Goal: Task Accomplishment & Management: Use online tool/utility

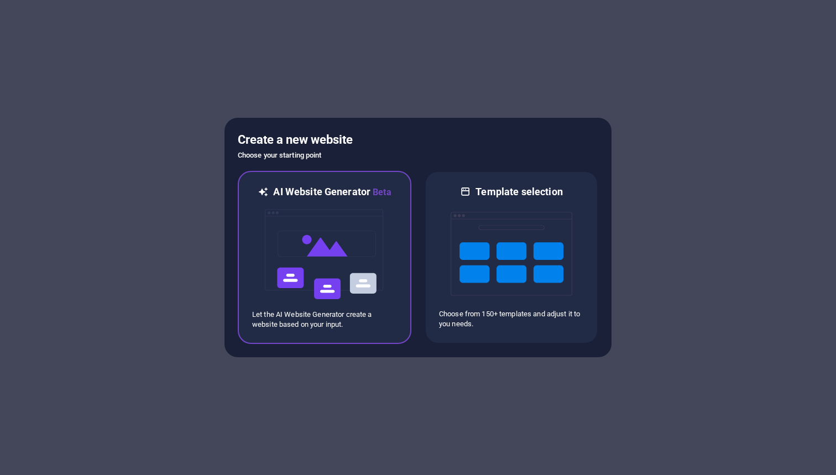
click at [370, 213] on img at bounding box center [325, 254] width 122 height 111
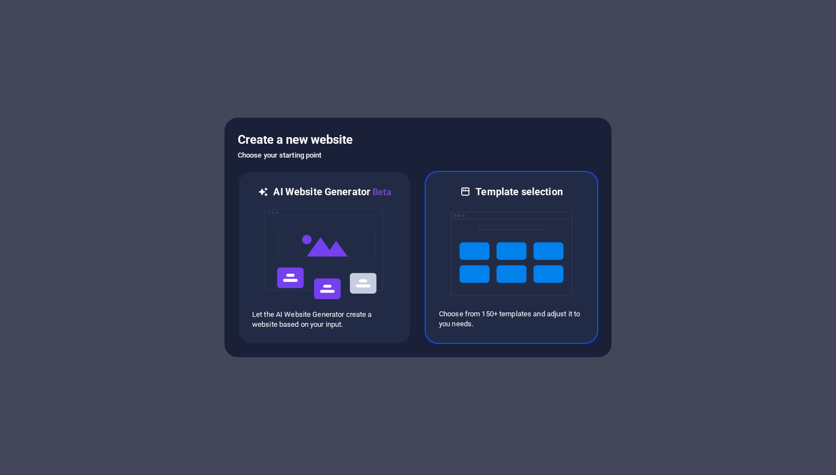
click at [435, 236] on div "Template selection Choose from 150+ templates and adjust it to you needs." at bounding box center [512, 257] width 174 height 173
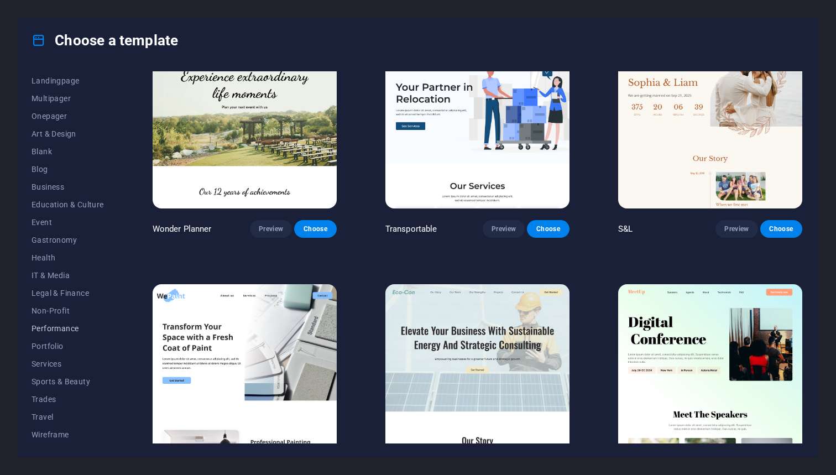
scroll to position [70, 0]
click at [46, 417] on span "Travel" at bounding box center [68, 417] width 72 height 9
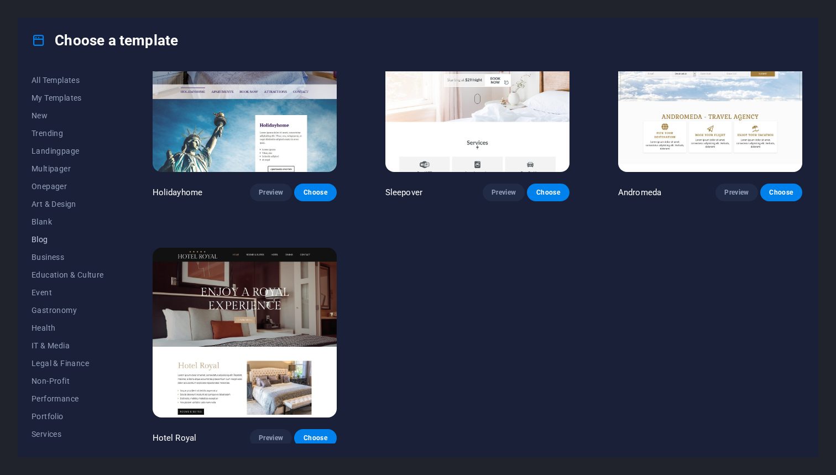
scroll to position [0, 0]
click at [68, 204] on span "Art & Design" at bounding box center [68, 204] width 72 height 9
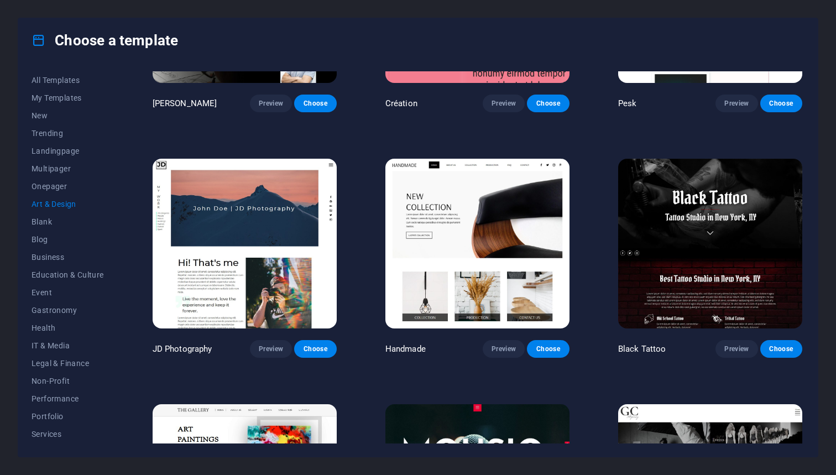
scroll to position [161, 0]
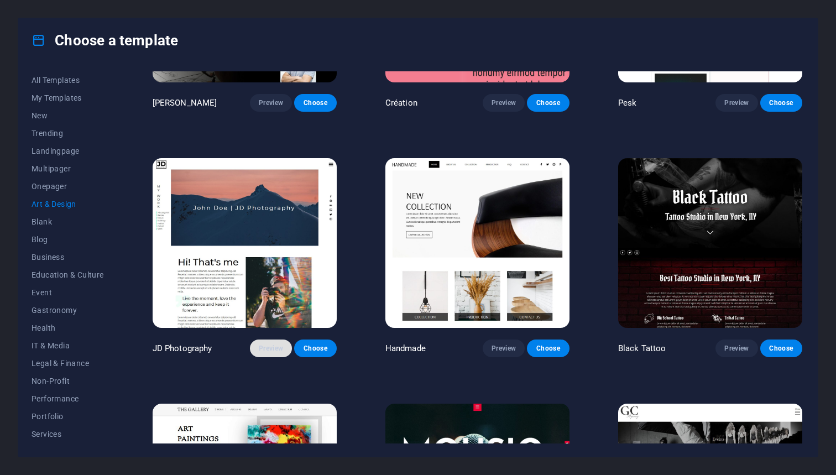
click at [271, 344] on span "Preview" at bounding box center [271, 348] width 24 height 9
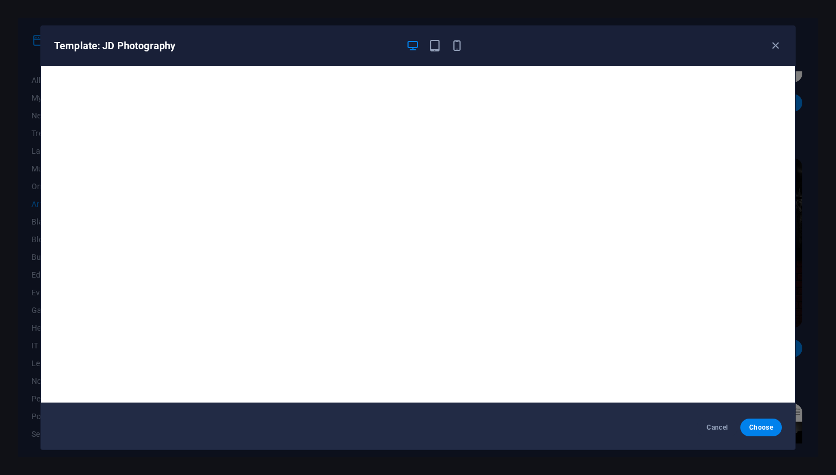
scroll to position [3, 0]
click at [430, 46] on icon "button" at bounding box center [435, 45] width 13 height 13
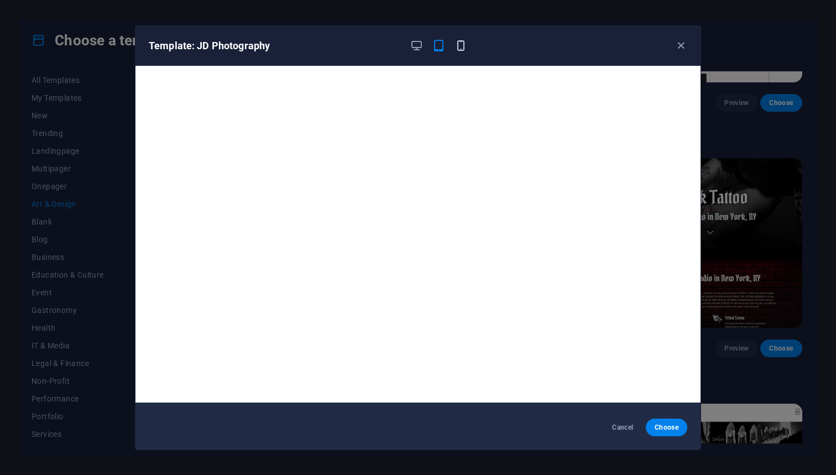
click at [460, 45] on icon "button" at bounding box center [461, 45] width 13 height 13
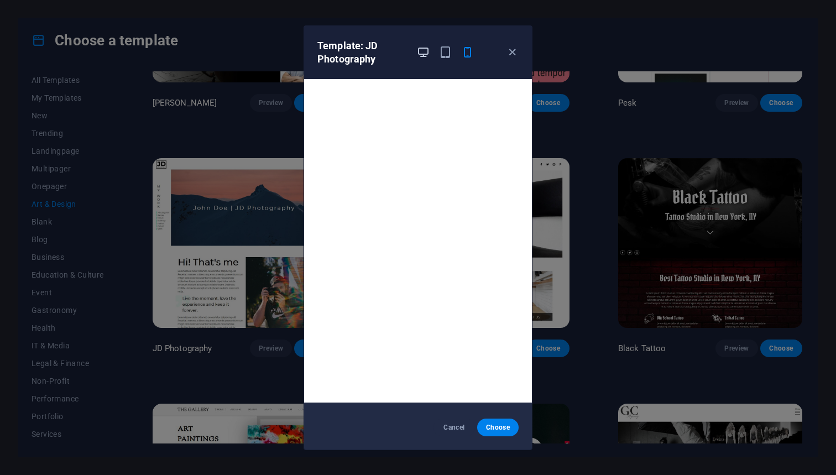
click at [425, 49] on icon "button" at bounding box center [423, 52] width 13 height 13
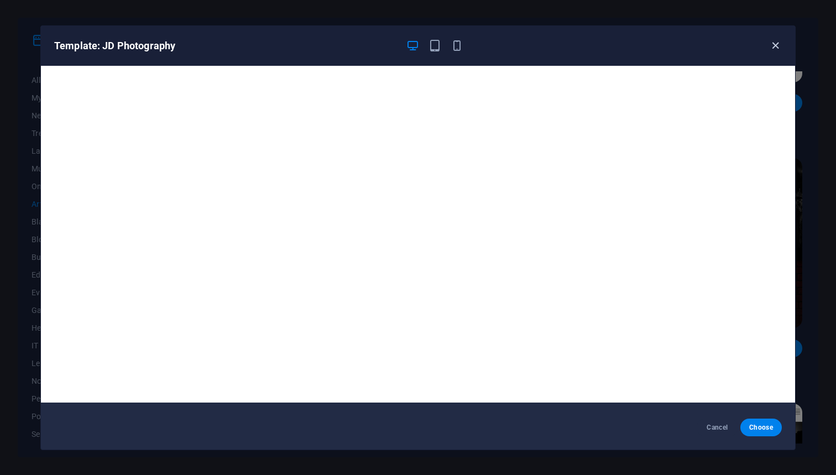
click at [773, 43] on icon "button" at bounding box center [775, 45] width 13 height 13
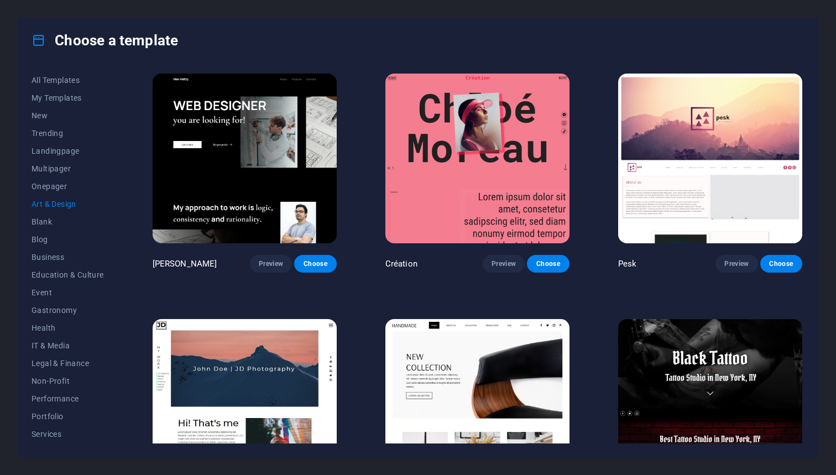
scroll to position [0, 0]
click at [481, 352] on img at bounding box center [477, 404] width 184 height 170
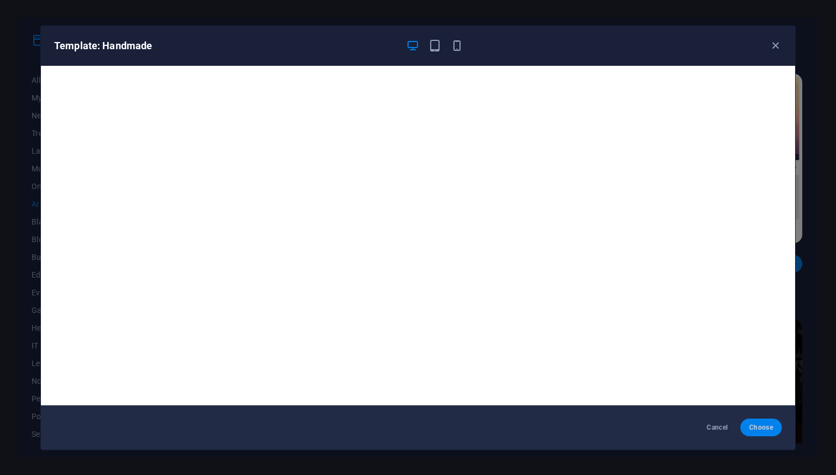
click at [758, 425] on span "Choose" at bounding box center [761, 427] width 24 height 9
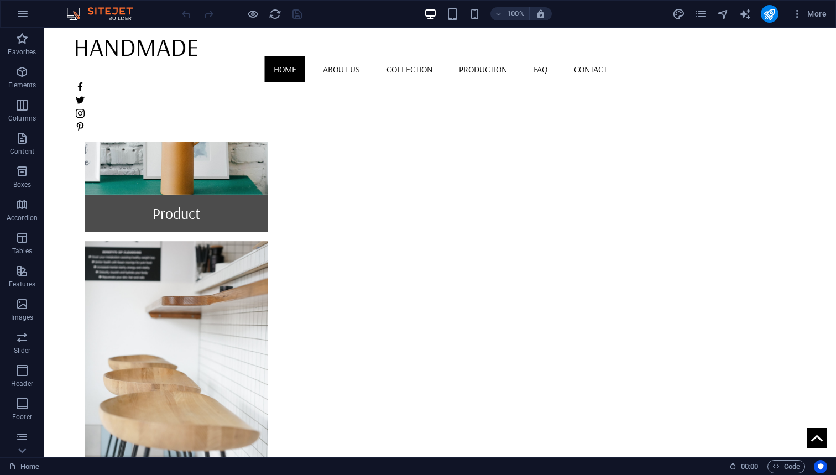
scroll to position [957, 0]
click at [787, 468] on span "Code" at bounding box center [787, 466] width 28 height 13
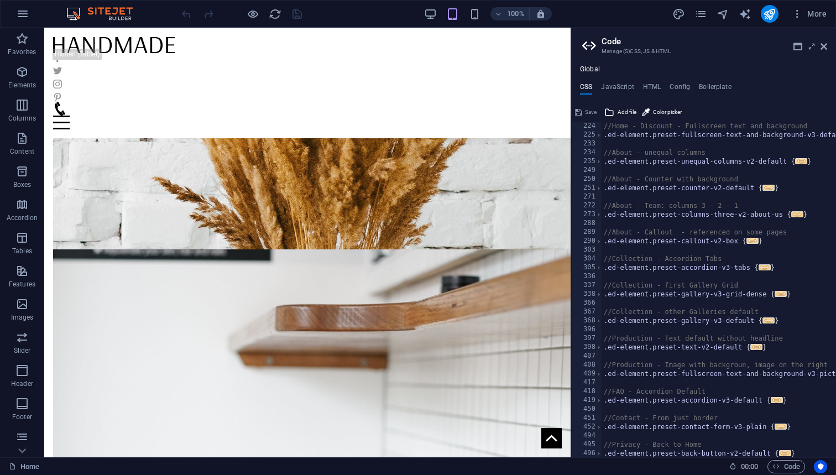
scroll to position [0, 0]
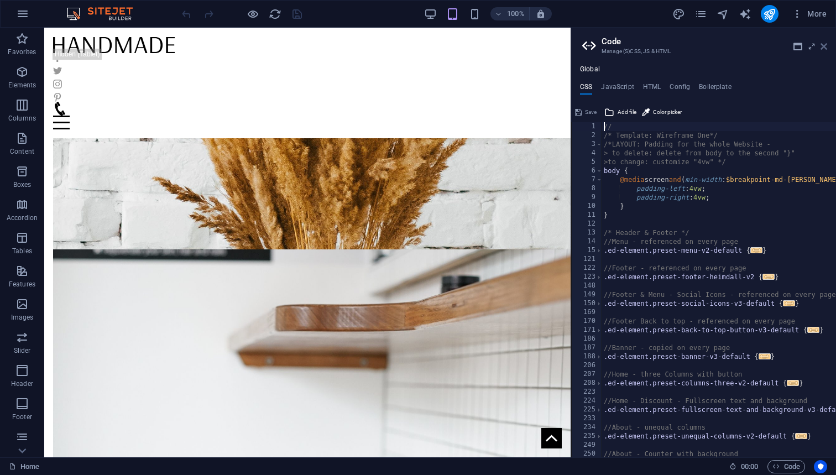
click at [827, 46] on icon at bounding box center [824, 46] width 7 height 9
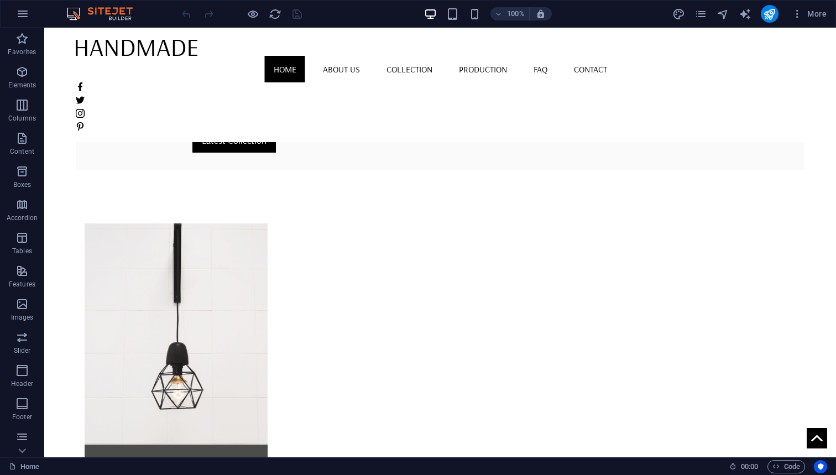
scroll to position [361, 0]
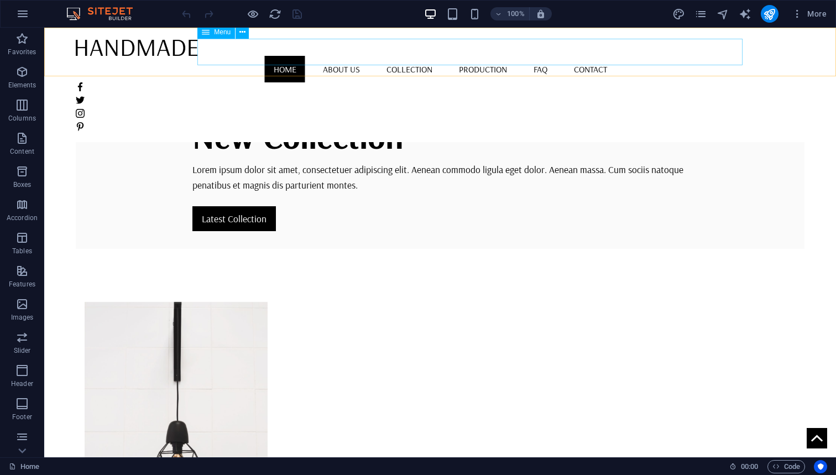
click at [370, 56] on nav "Home About us Collection Production FAQ Contact" at bounding box center [440, 69] width 728 height 27
click at [764, 11] on icon "publish" at bounding box center [769, 14] width 13 height 13
